Goal: Check status: Check status

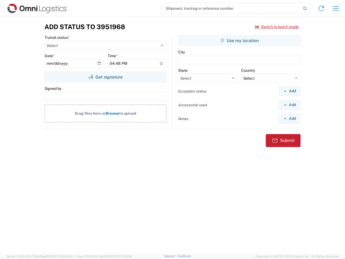
click at [231, 8] on input "search" at bounding box center [232, 8] width 140 height 10
click at [305, 9] on icon at bounding box center [305, 9] width 8 height 8
click at [321, 8] on icon at bounding box center [321, 8] width 9 height 9
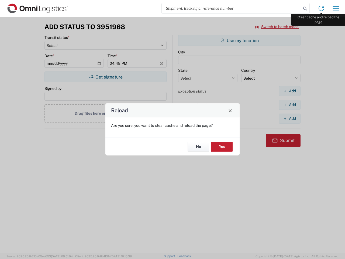
click at [336, 8] on div "Reload Are you sure, you want to clear cache and reload the page? No Yes" at bounding box center [172, 129] width 345 height 259
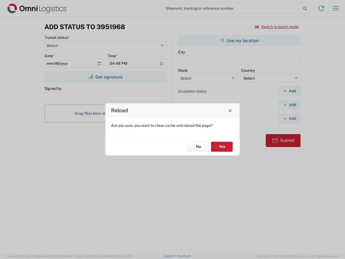
click at [277, 27] on div "Reload Are you sure, you want to clear cache and reload the page? No Yes" at bounding box center [172, 129] width 345 height 259
click at [105, 77] on div "Reload Are you sure, you want to clear cache and reload the page? No Yes" at bounding box center [172, 129] width 345 height 259
click at [239, 40] on div "Reload Are you sure, you want to clear cache and reload the page? No Yes" at bounding box center [172, 129] width 345 height 259
click at [289, 91] on div "Reload Are you sure, you want to clear cache and reload the page? No Yes" at bounding box center [172, 129] width 345 height 259
click at [289, 105] on div "Reload Are you sure, you want to clear cache and reload the page? No Yes" at bounding box center [172, 129] width 345 height 259
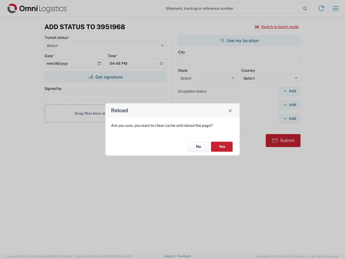
click at [289, 118] on div "Reload Are you sure, you want to clear cache and reload the page? No Yes" at bounding box center [172, 129] width 345 height 259
